Goal: Obtain resource: Obtain resource

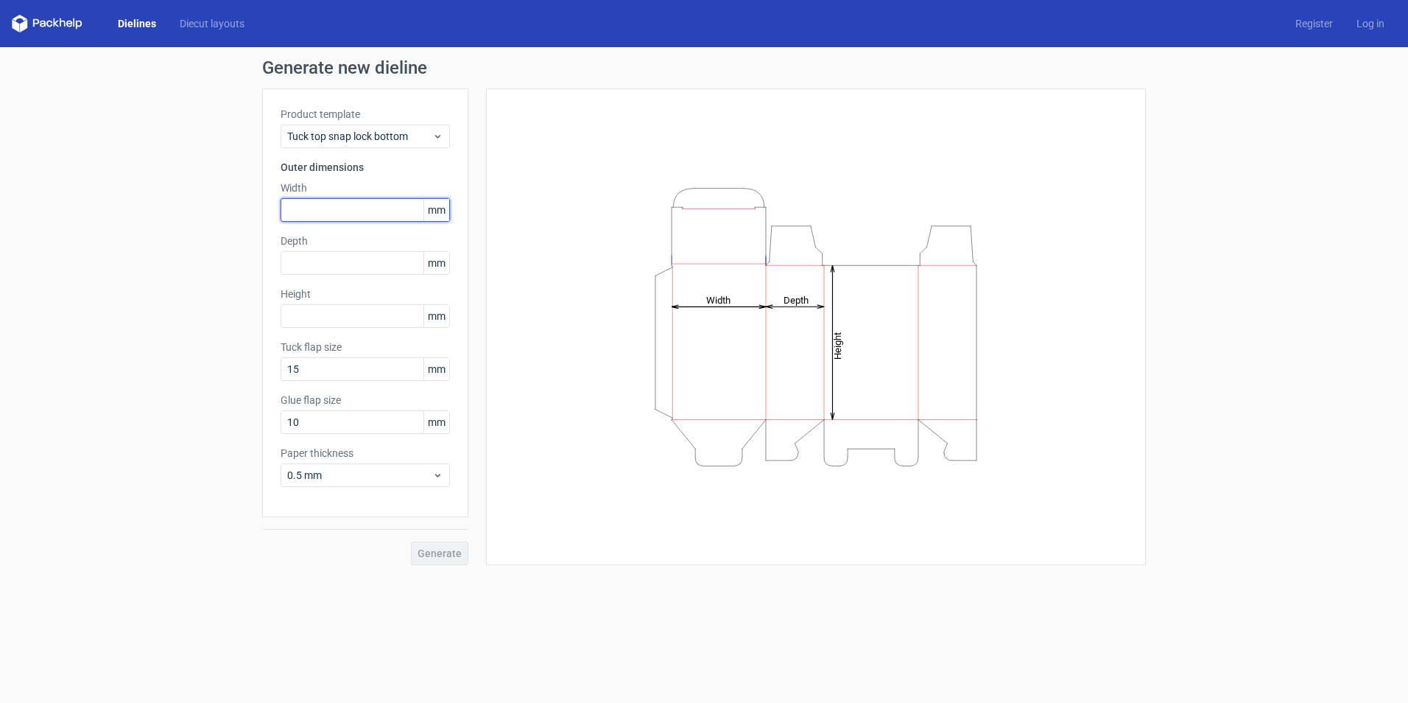
click at [355, 209] on input "text" at bounding box center [365, 210] width 169 height 24
type input "35"
click at [348, 270] on input "text" at bounding box center [365, 263] width 169 height 24
type input "6"
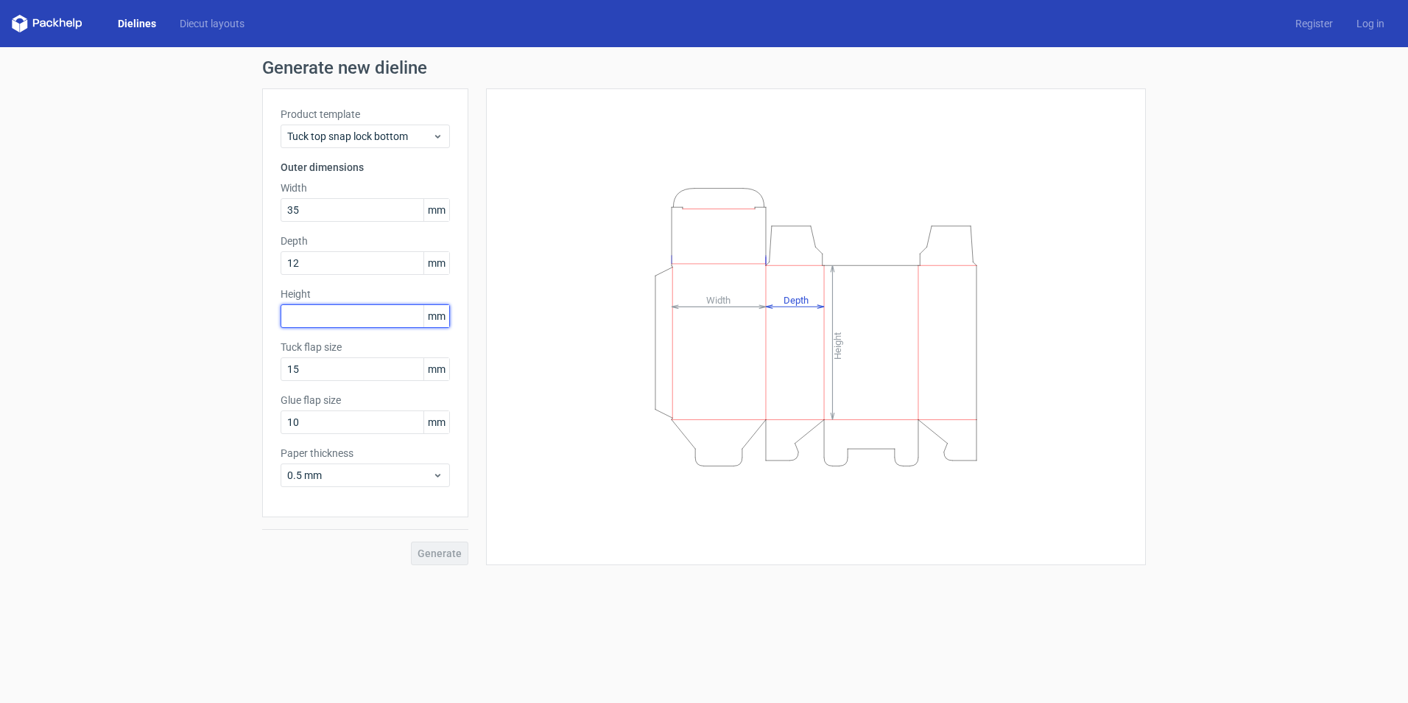
click at [333, 316] on div "Height mm" at bounding box center [365, 307] width 169 height 41
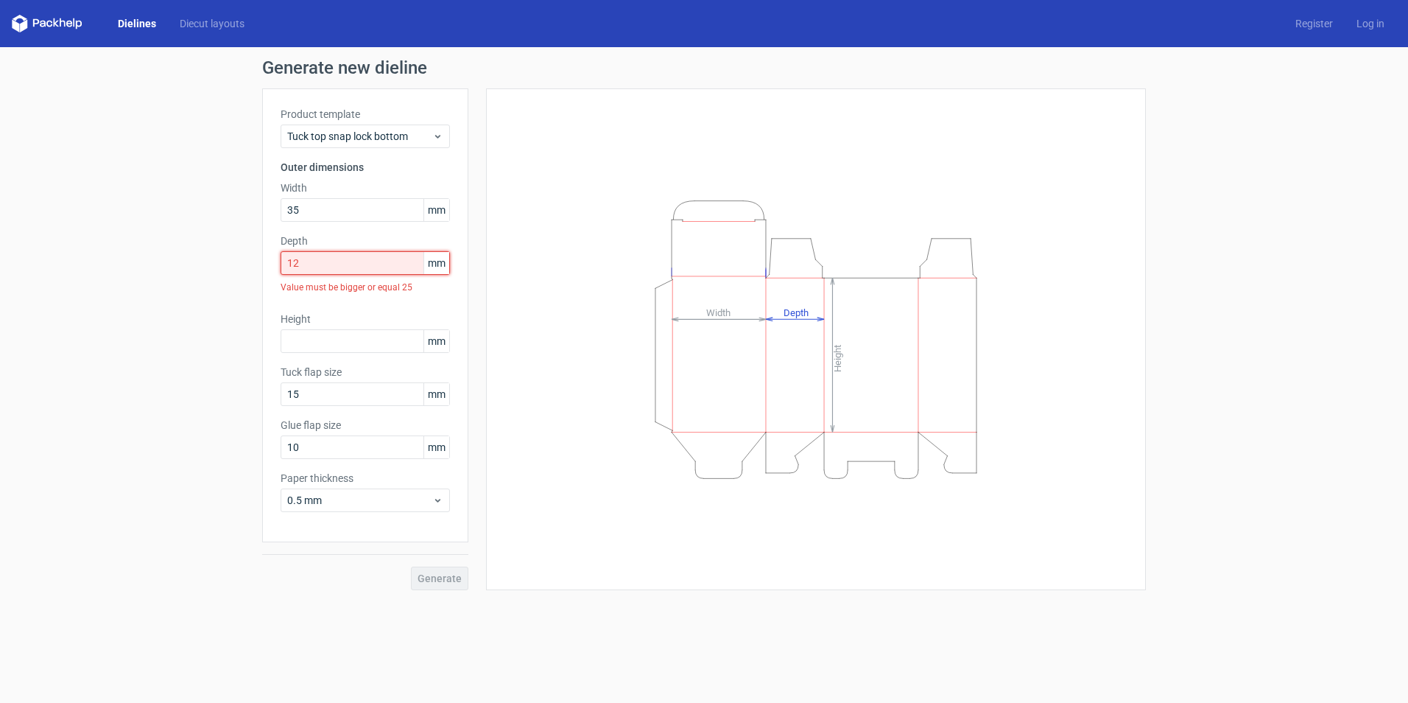
click at [326, 265] on input "12" at bounding box center [365, 263] width 169 height 24
type input "1"
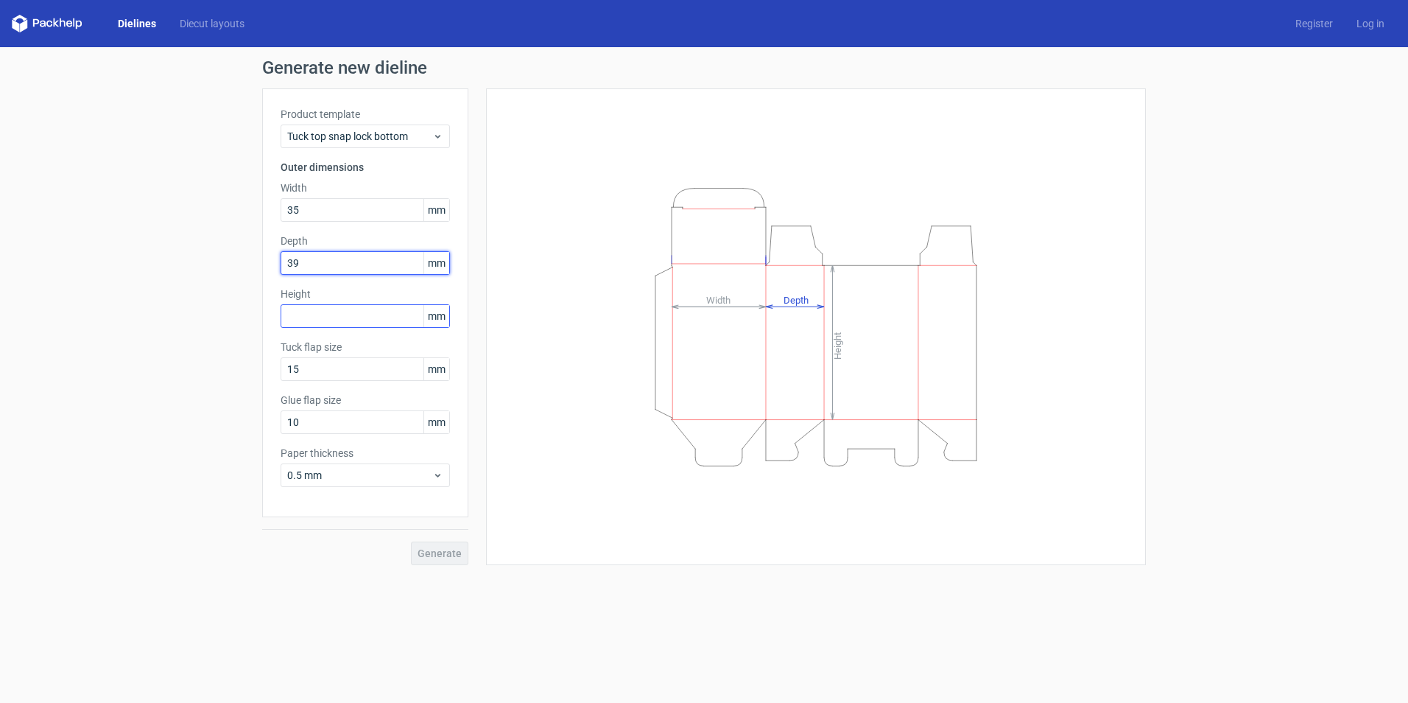
type input "39"
click at [309, 319] on input "text" at bounding box center [365, 316] width 169 height 24
type input "50"
click at [441, 548] on span "Generate" at bounding box center [440, 553] width 44 height 10
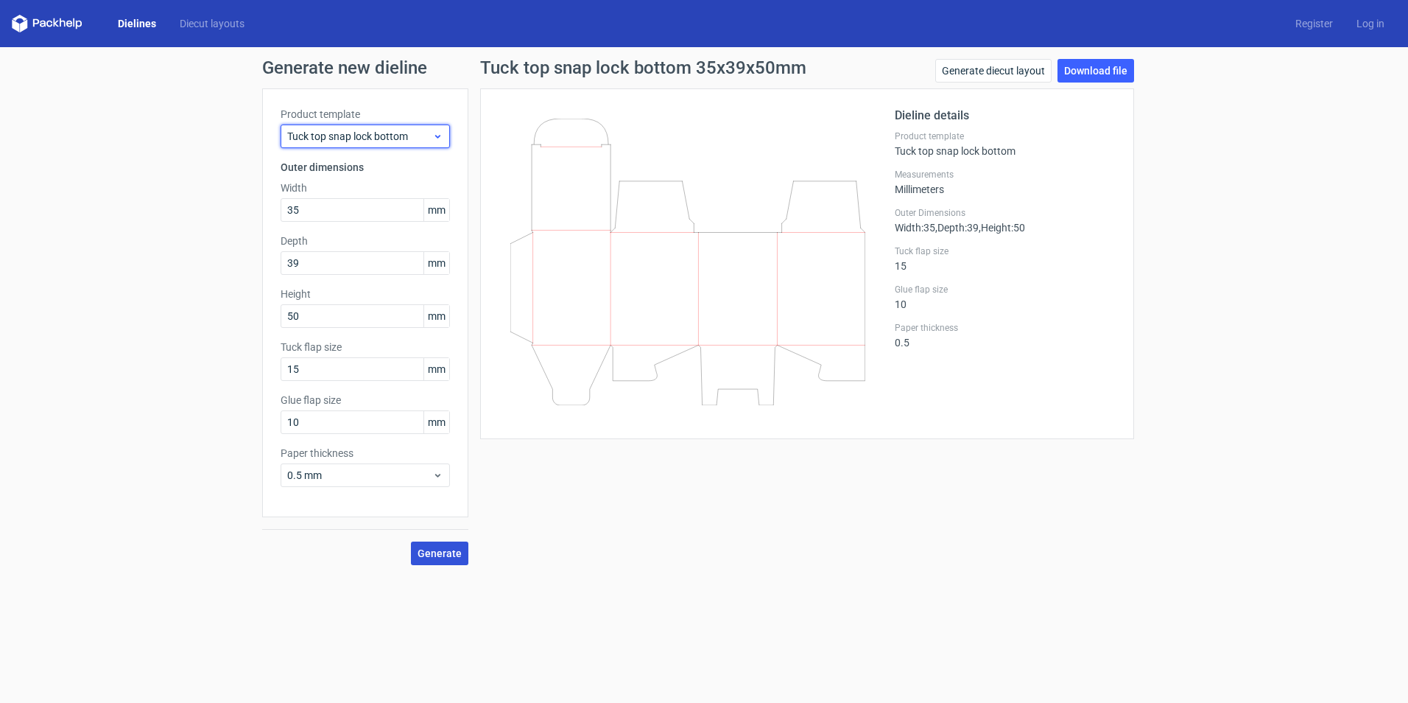
click at [390, 131] on span "Tuck top snap lock bottom" at bounding box center [359, 136] width 145 height 15
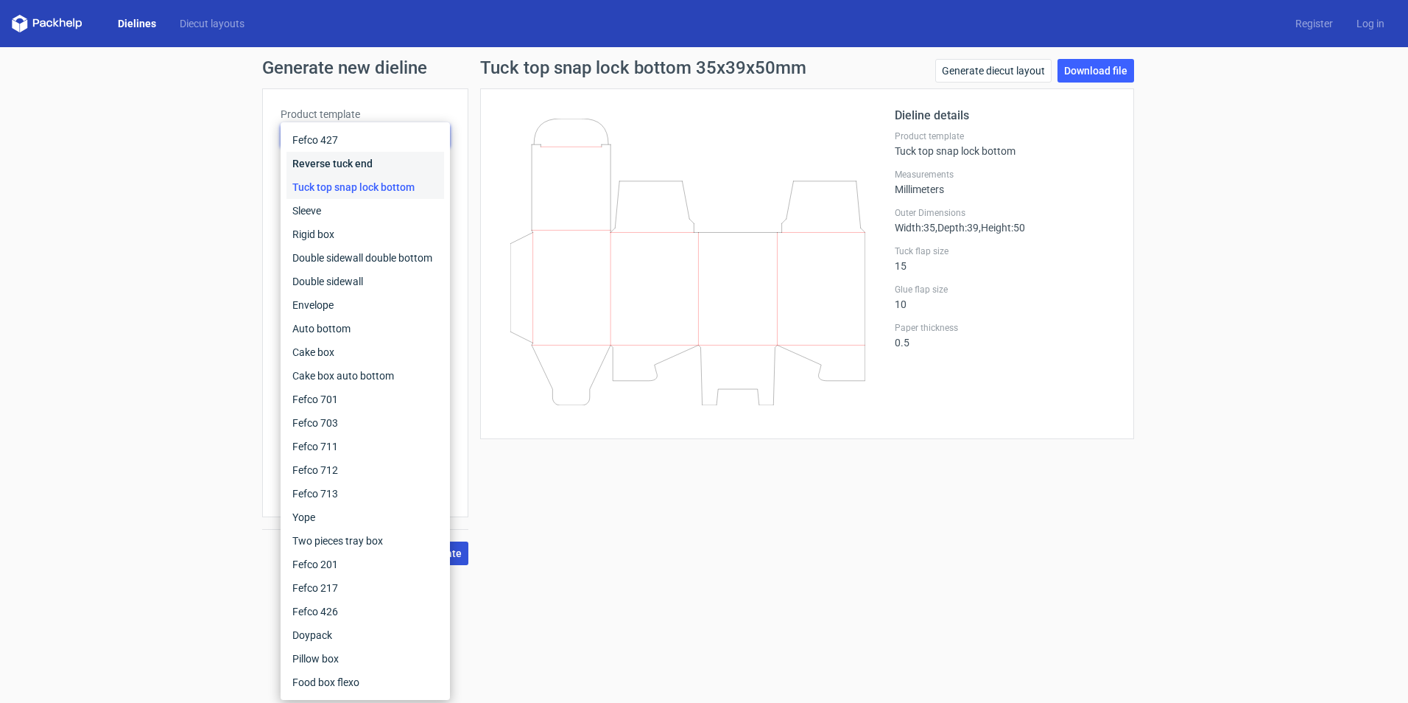
click at [349, 162] on div "Reverse tuck end" at bounding box center [366, 164] width 158 height 24
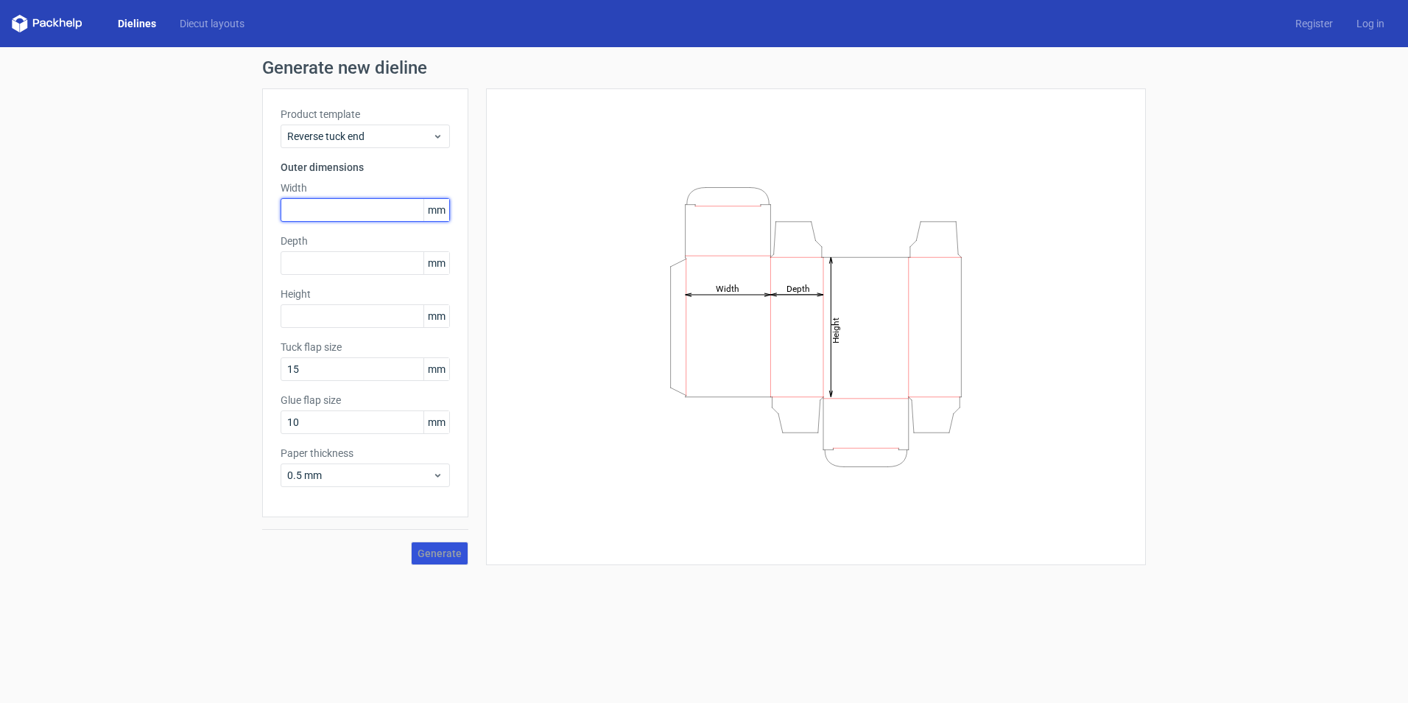
click at [346, 208] on input "text" at bounding box center [365, 210] width 169 height 24
type input "7"
type input "39"
click at [347, 268] on input "text" at bounding box center [365, 263] width 169 height 24
type input "29"
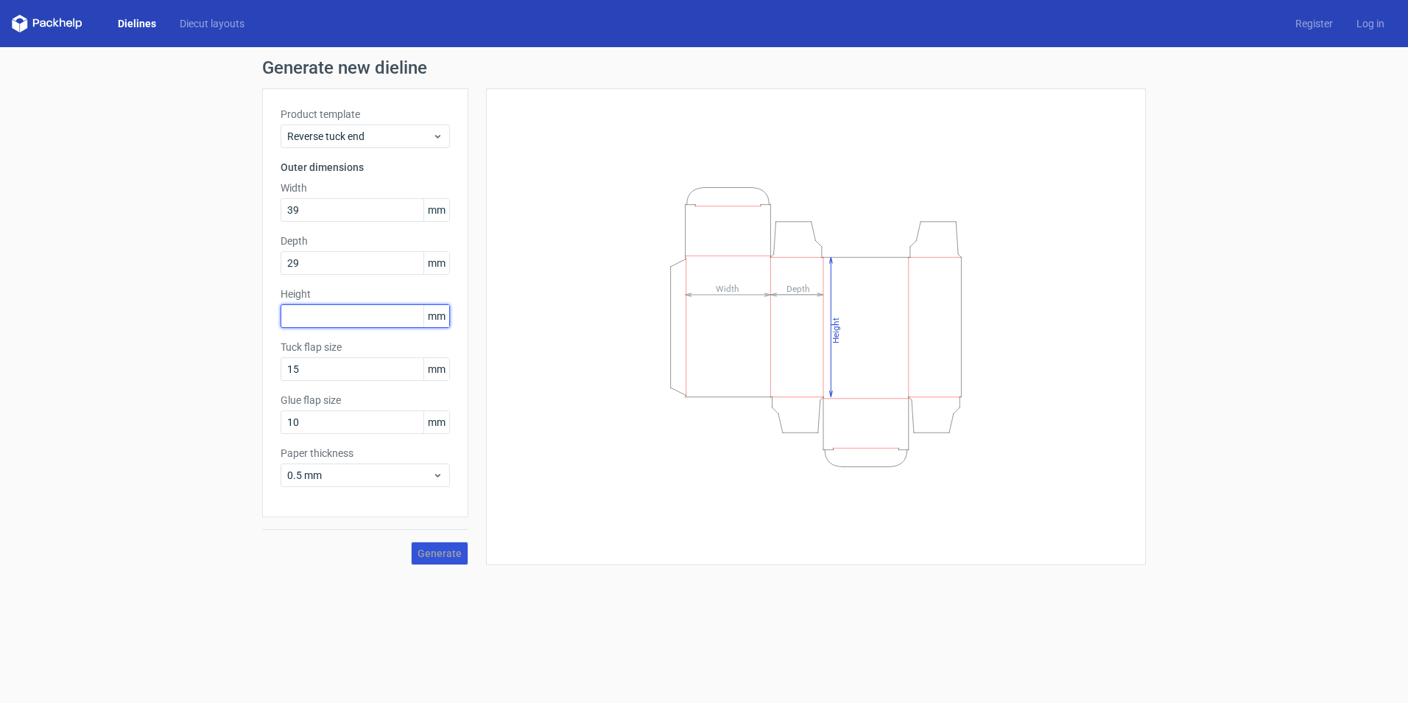
click at [344, 315] on input "text" at bounding box center [365, 316] width 169 height 24
click at [443, 548] on span "Generate" at bounding box center [440, 553] width 44 height 10
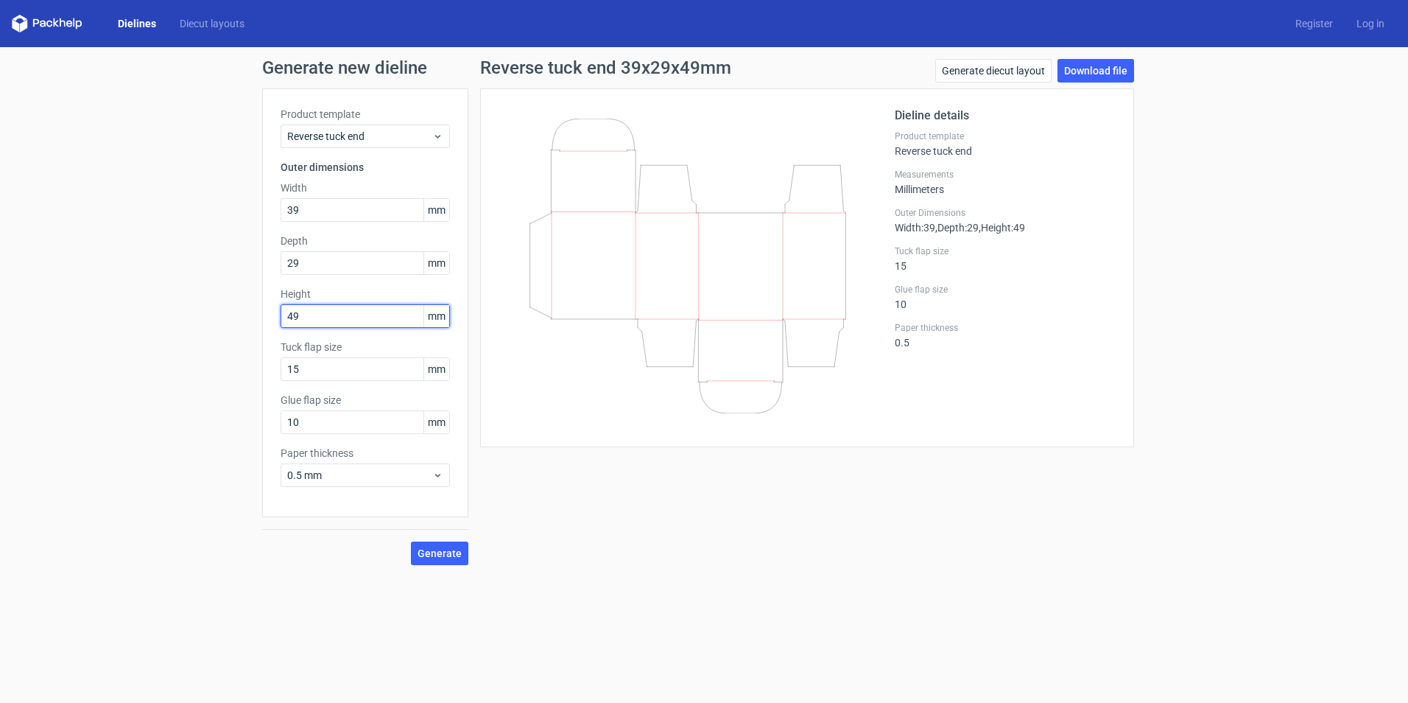
click at [312, 318] on input "49" at bounding box center [365, 316] width 169 height 24
type input "4"
type input "68"
click at [411, 541] on button "Generate" at bounding box center [439, 553] width 57 height 24
click at [443, 554] on span "Generate" at bounding box center [440, 553] width 44 height 10
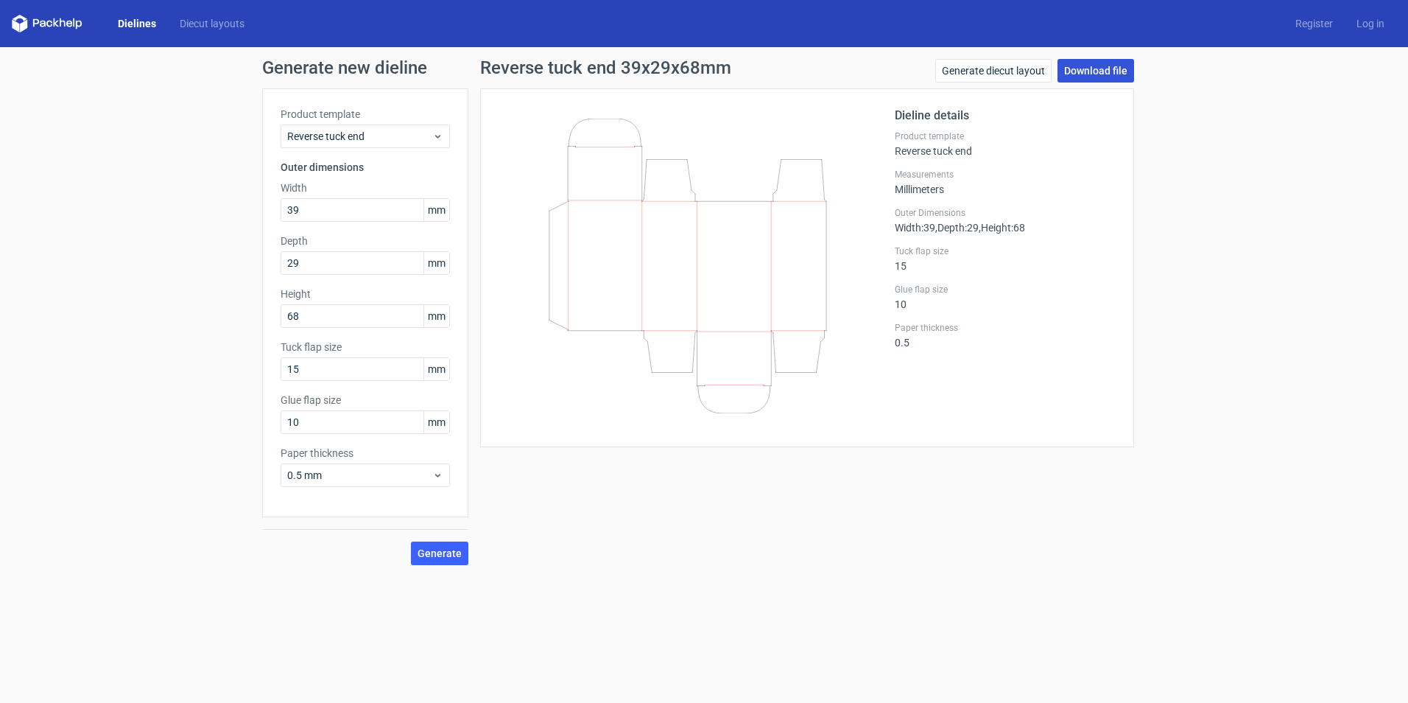
click at [1085, 69] on link "Download file" at bounding box center [1096, 71] width 77 height 24
